Goal: Task Accomplishment & Management: Manage account settings

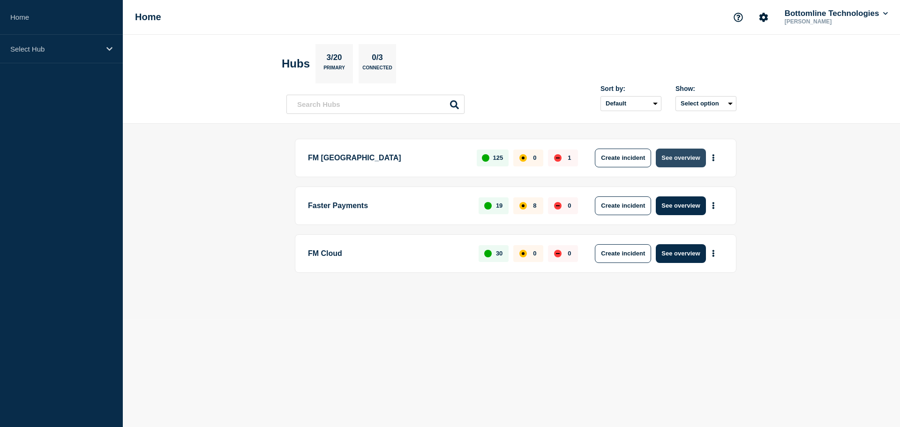
click at [688, 160] on button "See overview" at bounding box center [681, 158] width 50 height 19
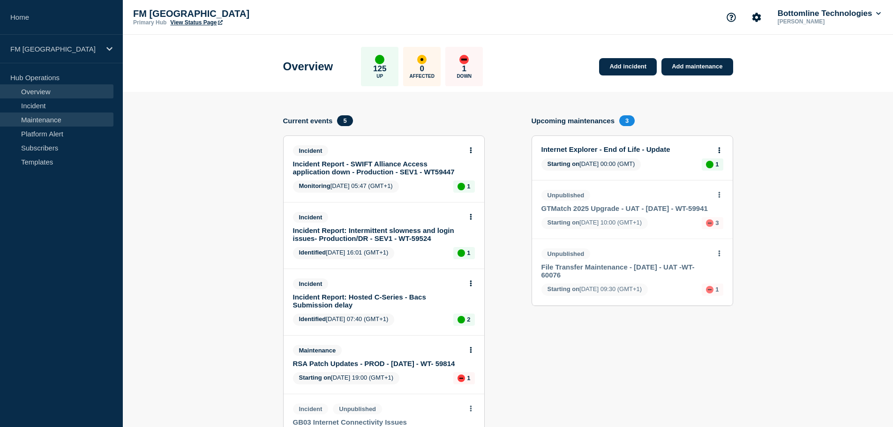
click at [53, 122] on link "Maintenance" at bounding box center [56, 120] width 113 height 14
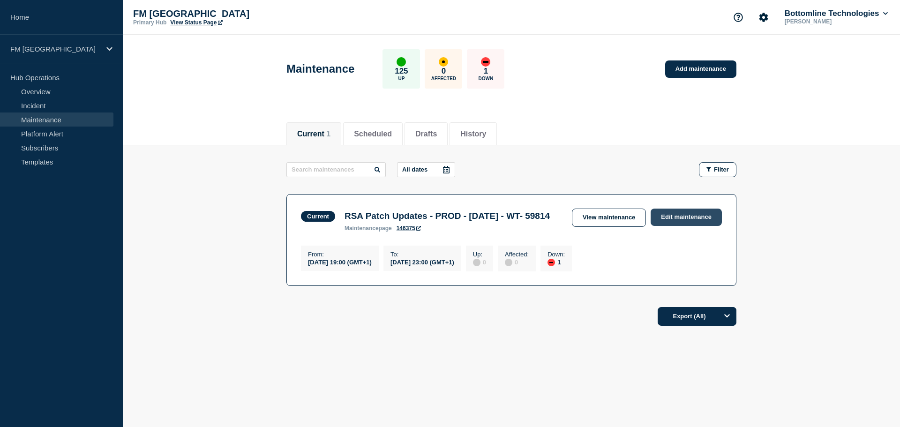
click at [675, 215] on link "Edit maintenance" at bounding box center [686, 217] width 71 height 17
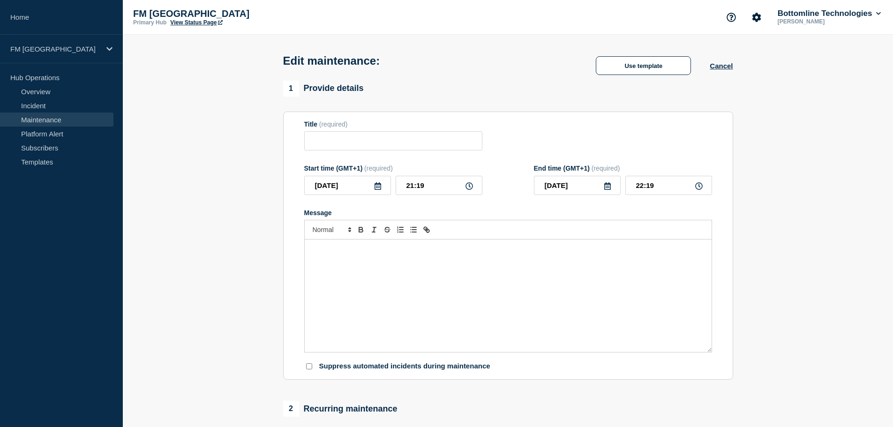
type input "RSA Patch Updates - PROD - [DATE] - WT- 59814"
type input "19:00"
type input "23:00"
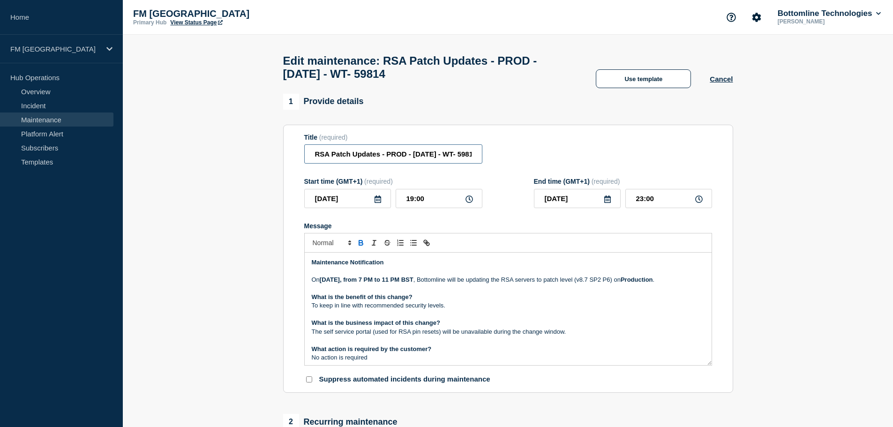
click at [448, 157] on input "RSA Patch Updates - PROD - [DATE] - WT- 59814" at bounding box center [393, 153] width 178 height 19
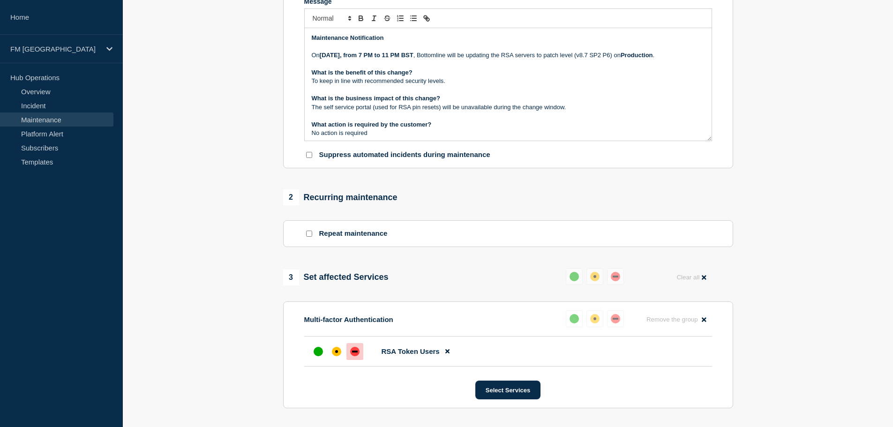
scroll to position [234, 0]
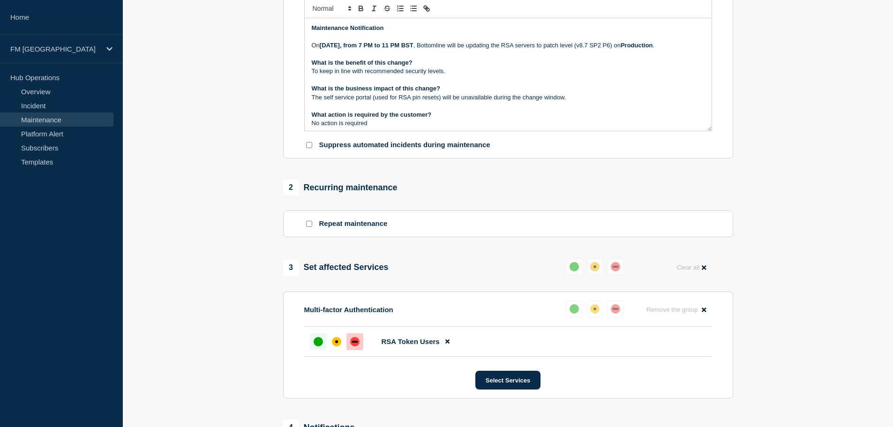
type input "RSA Patch Updates - PROD - [DATE] - WT- 59814 - COMPLETED"
click at [318, 346] on div "up" at bounding box center [318, 341] width 9 height 9
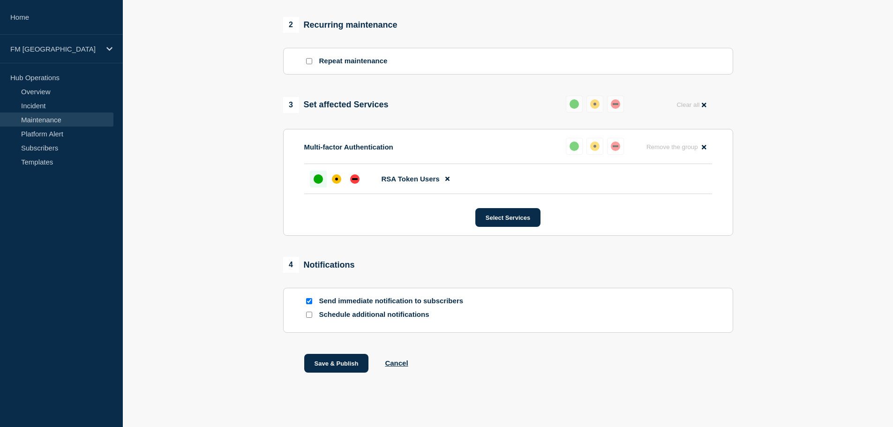
scroll to position [408, 0]
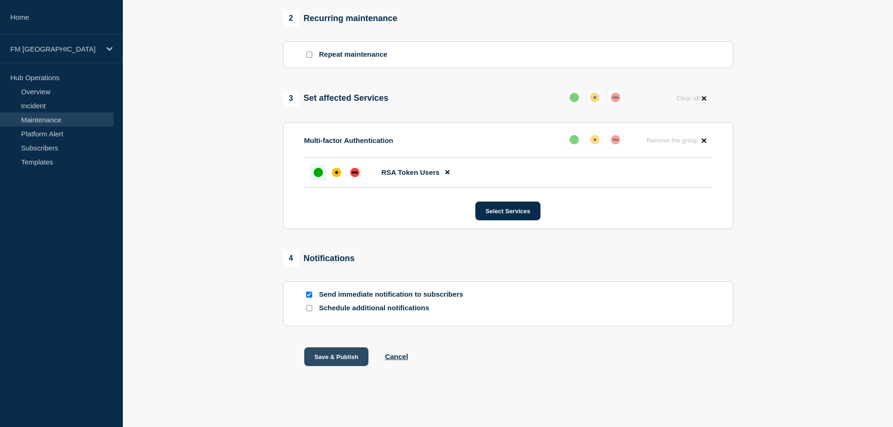
click at [350, 363] on button "Save & Publish" at bounding box center [336, 356] width 65 height 19
